Goal: Information Seeking & Learning: Learn about a topic

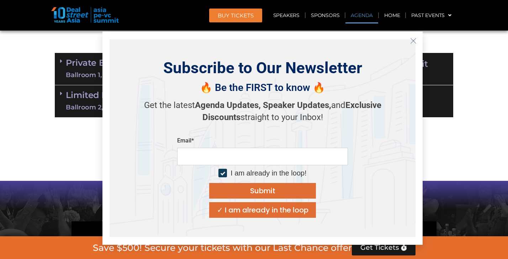
scroll to position [442, 0]
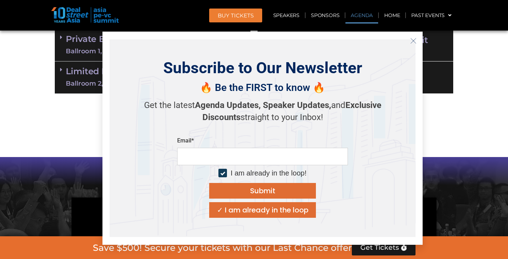
click at [413, 42] on icon "Close" at bounding box center [413, 41] width 6 height 6
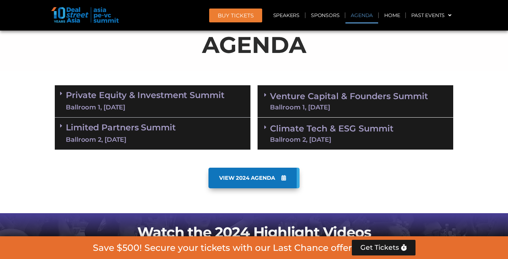
scroll to position [372, 0]
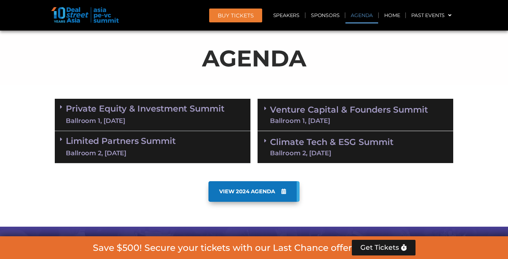
click at [175, 109] on link "Private Equity & Investment Summit Ballroom 1, [DATE]" at bounding box center [145, 114] width 159 height 21
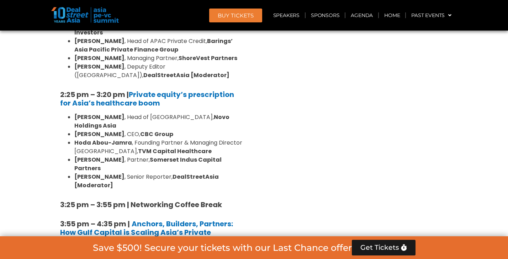
scroll to position [1084, 0]
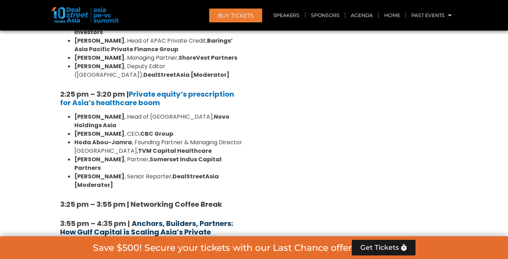
click at [172, 219] on b "Anchors, Builders, Partners: How Gulf Capital is Scaling Asia’s Private Platfor…" at bounding box center [146, 232] width 173 height 27
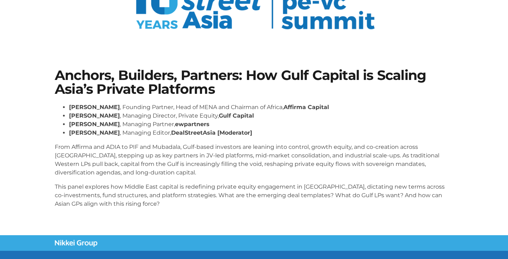
scroll to position [99, 0]
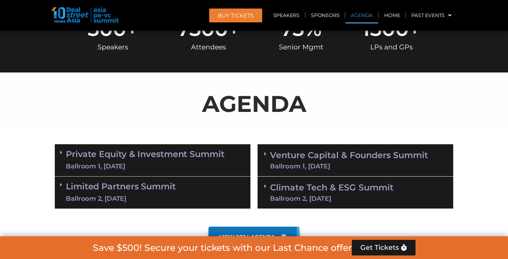
scroll to position [315, 0]
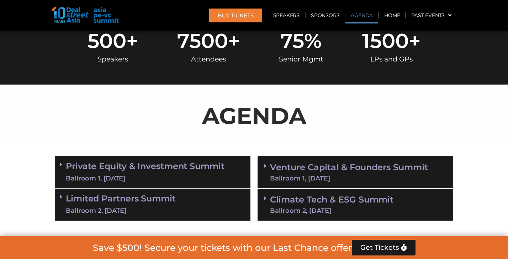
click at [192, 175] on div "Ballroom 1, 10 Sept" at bounding box center [145, 178] width 159 height 9
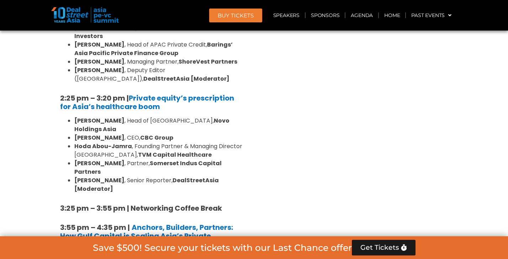
scroll to position [1079, 0]
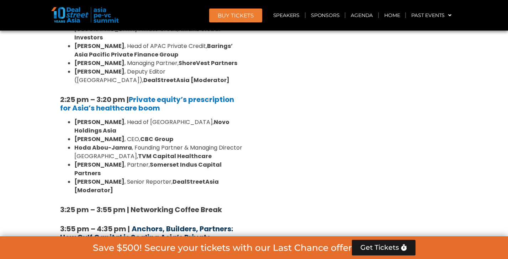
click at [176, 224] on b "Anchors, Builders, Partners: How Gulf Capital is Scaling Asia’s Private Platfor…" at bounding box center [146, 237] width 173 height 27
click at [149, 224] on b "Anchors, Builders, Partners: How Gulf Capital is Scaling Asia’s Private Platfor…" at bounding box center [146, 237] width 173 height 27
